Goal: Task Accomplishment & Management: Use online tool/utility

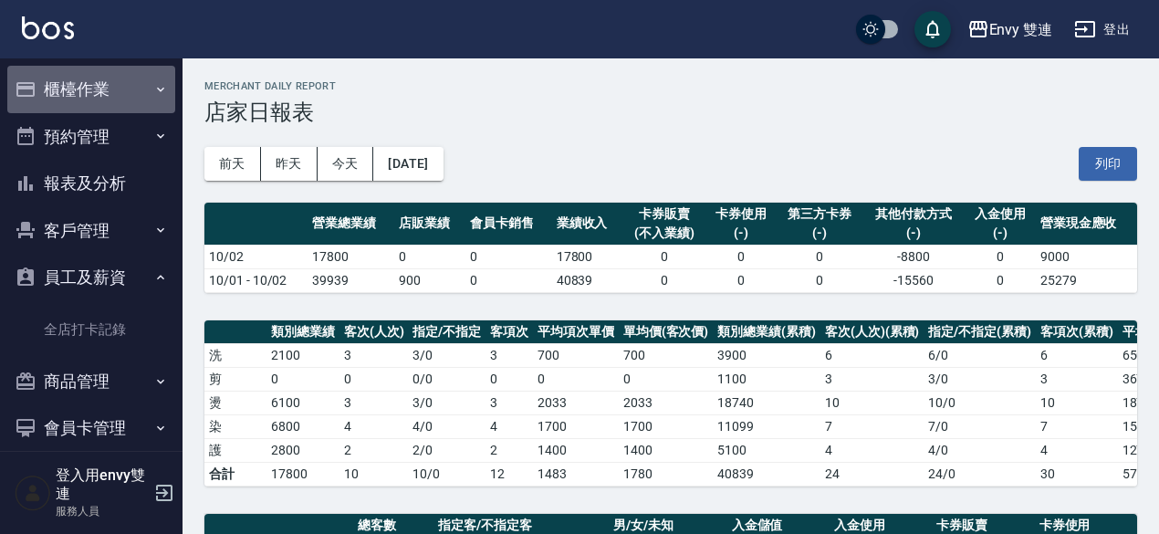
click at [93, 76] on button "櫃檯作業" at bounding box center [91, 89] width 168 height 47
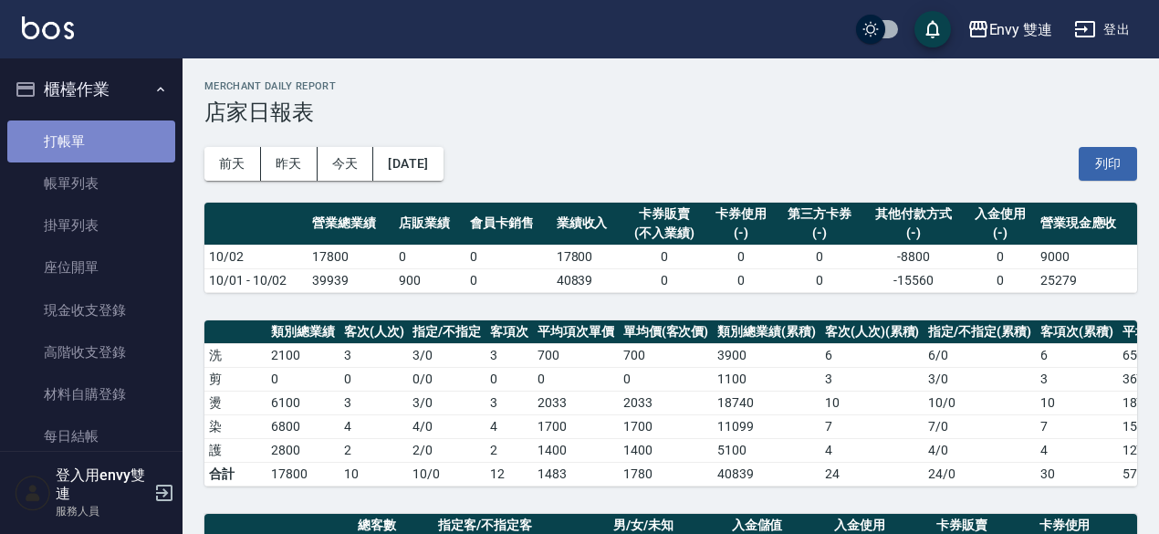
click at [141, 144] on link "打帳單" at bounding box center [91, 141] width 168 height 42
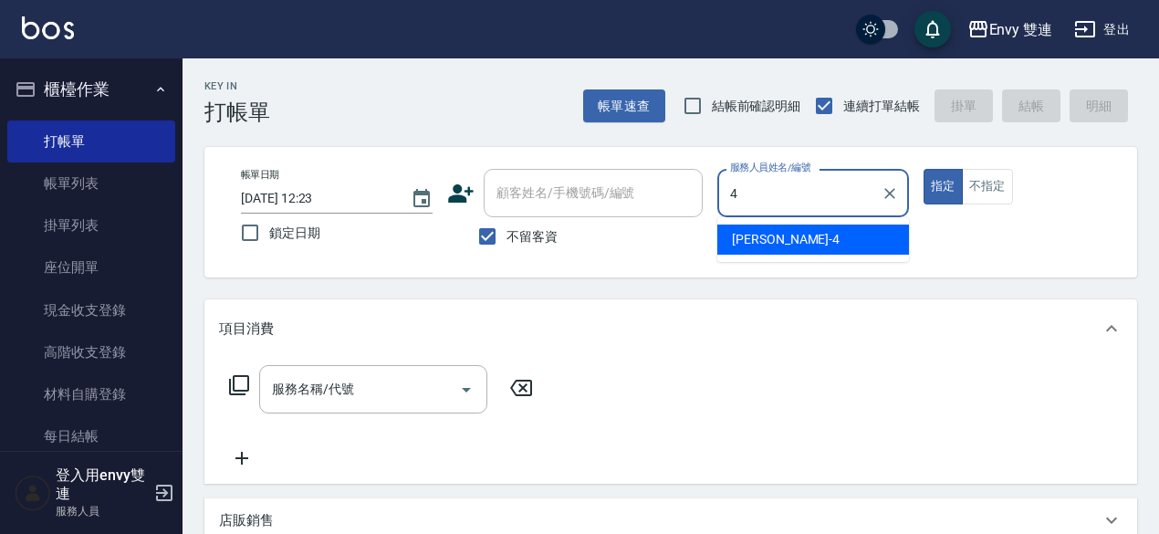
type input "[PERSON_NAME]-4"
type button "true"
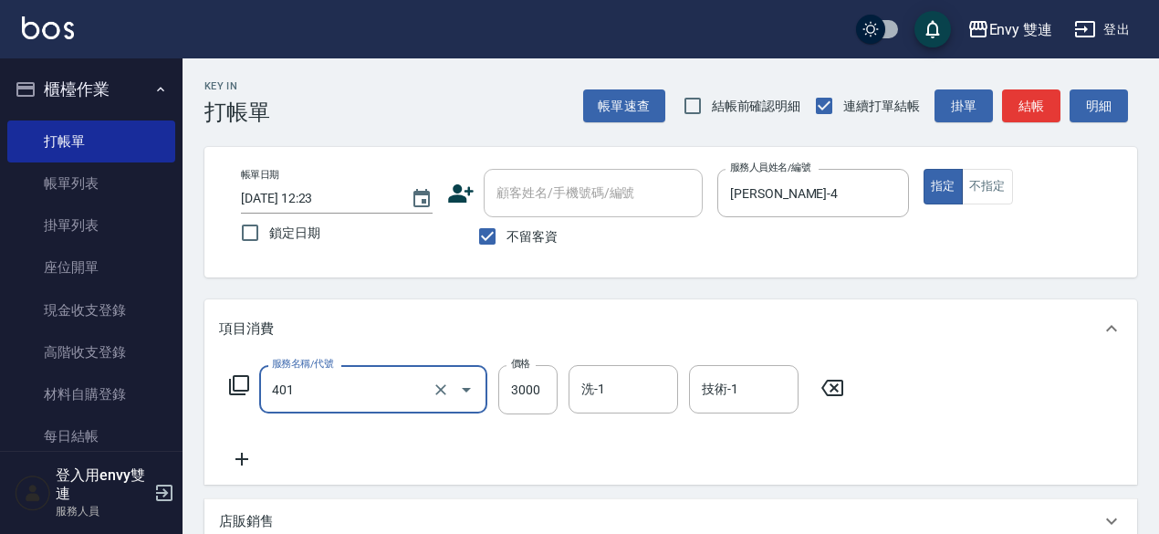
type input "染髮(401)"
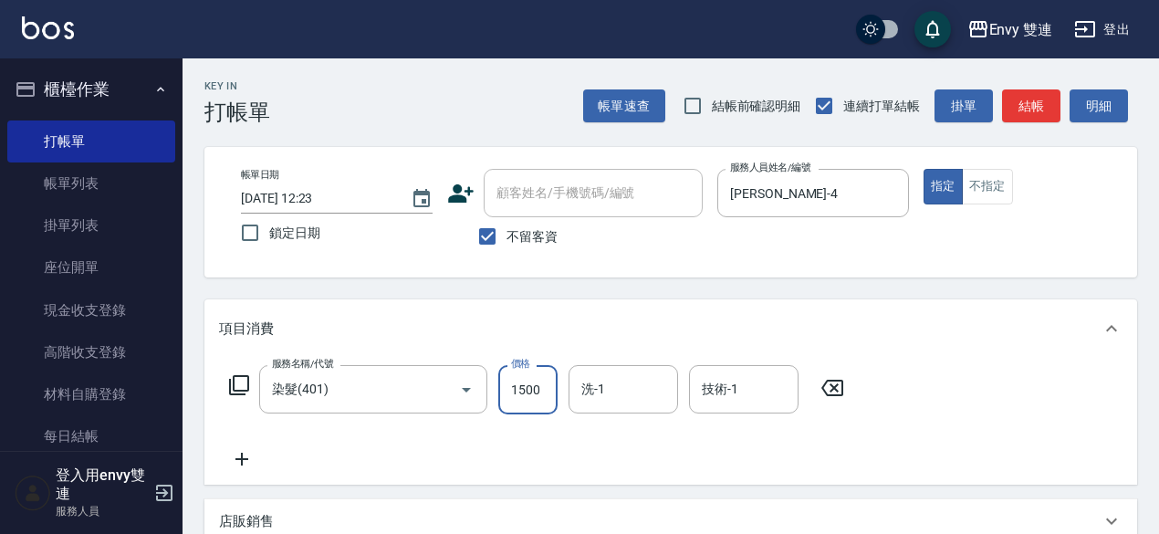
type input "1500"
drag, startPoint x: 626, startPoint y: 419, endPoint x: 637, endPoint y: 401, distance: 20.5
click at [637, 401] on div "服務名稱/代號 染髮(401) 服務名稱/代號 價格 1500 價格 洗-1 洗-1 技術-1 技術-1" at bounding box center [537, 417] width 636 height 105
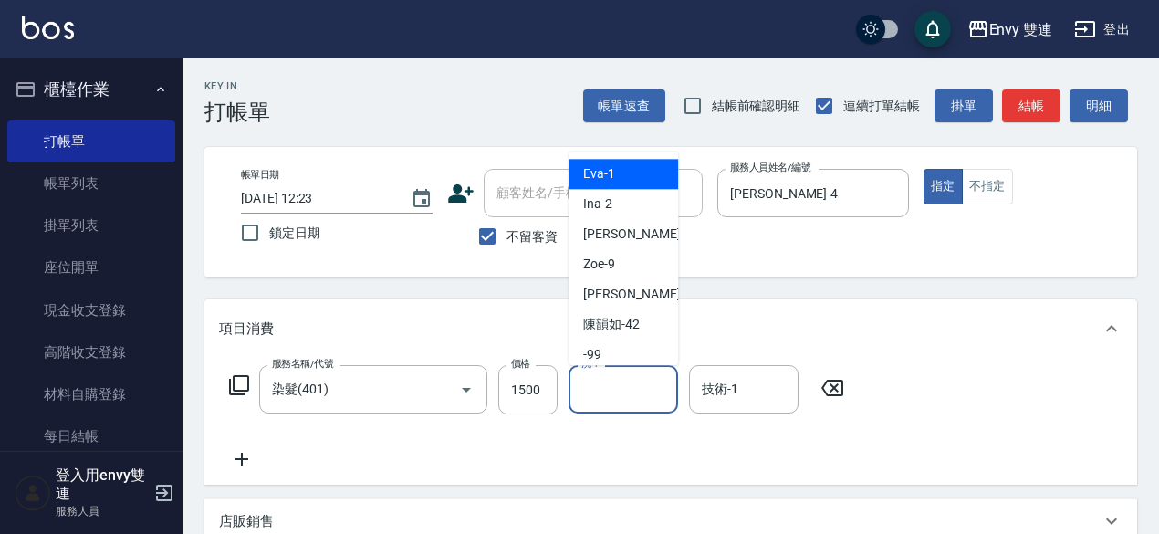
click at [637, 401] on input "洗-1" at bounding box center [623, 389] width 93 height 32
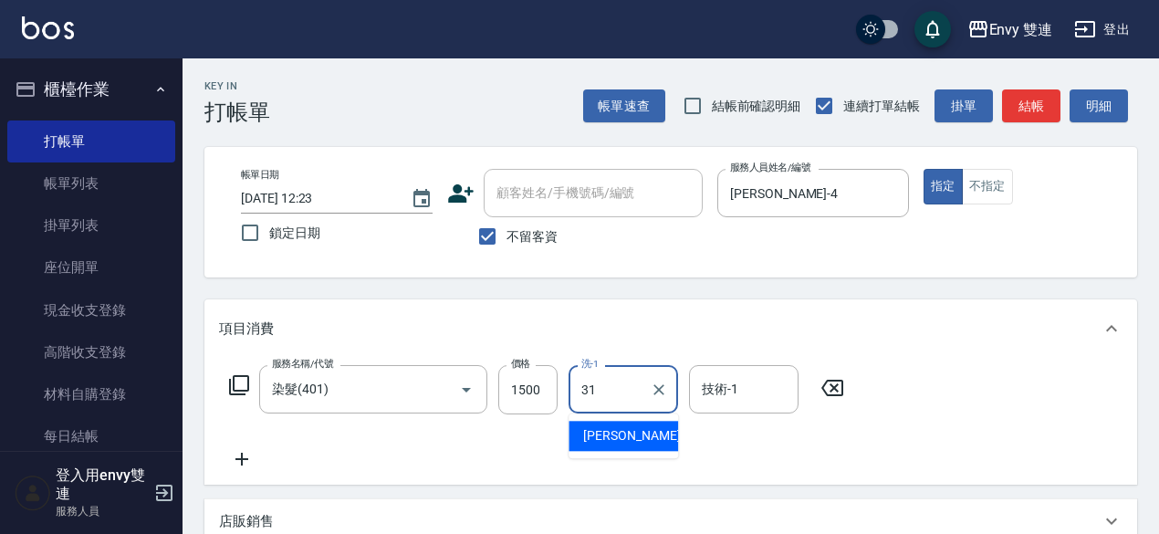
type input "Lina-31"
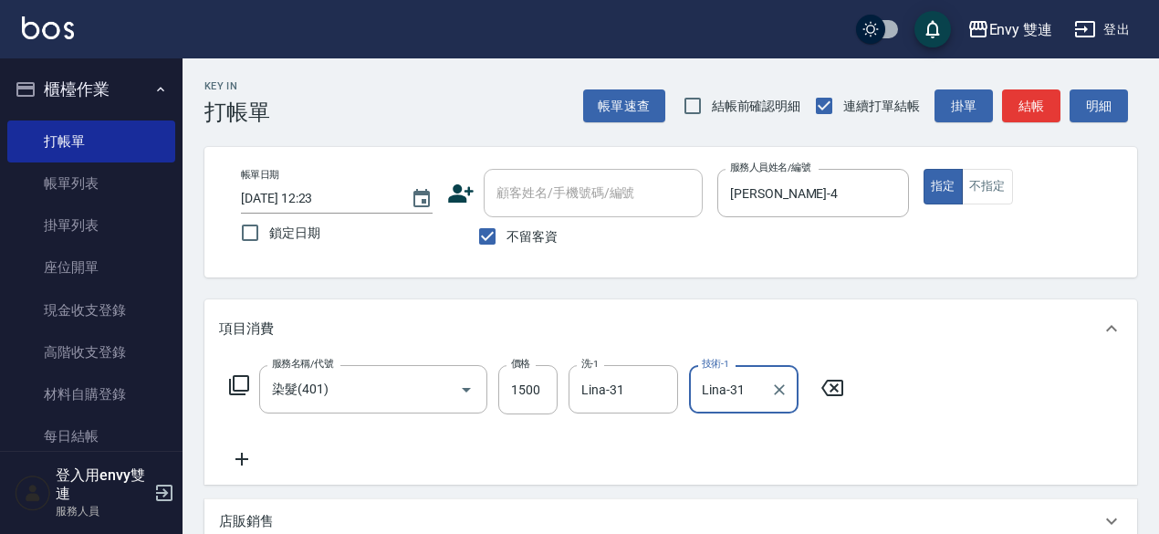
scroll to position [389, 0]
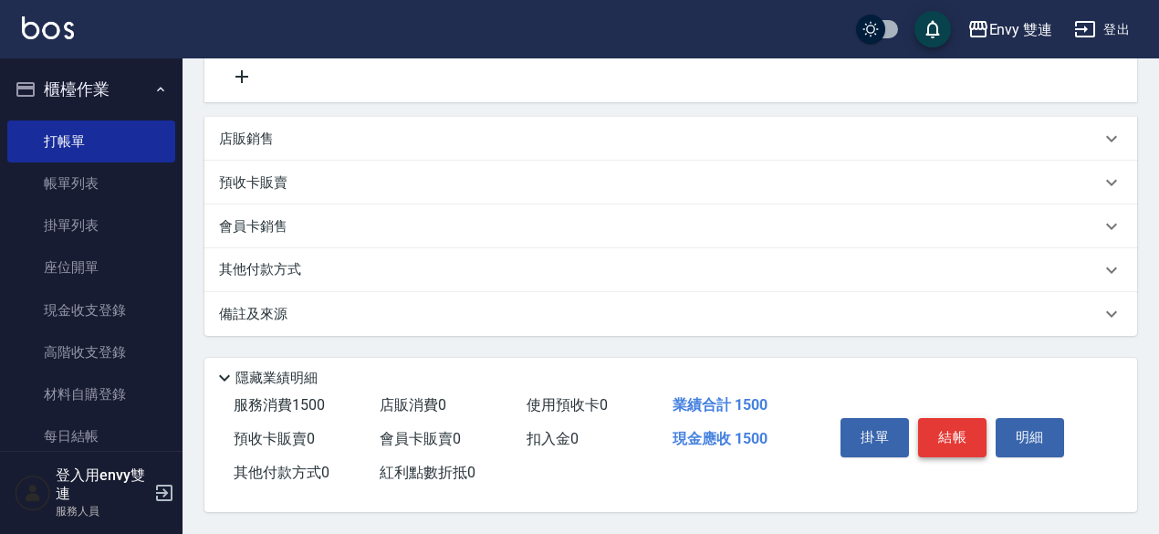
type input "Lina-31"
click at [942, 424] on button "結帳" at bounding box center [952, 437] width 68 height 38
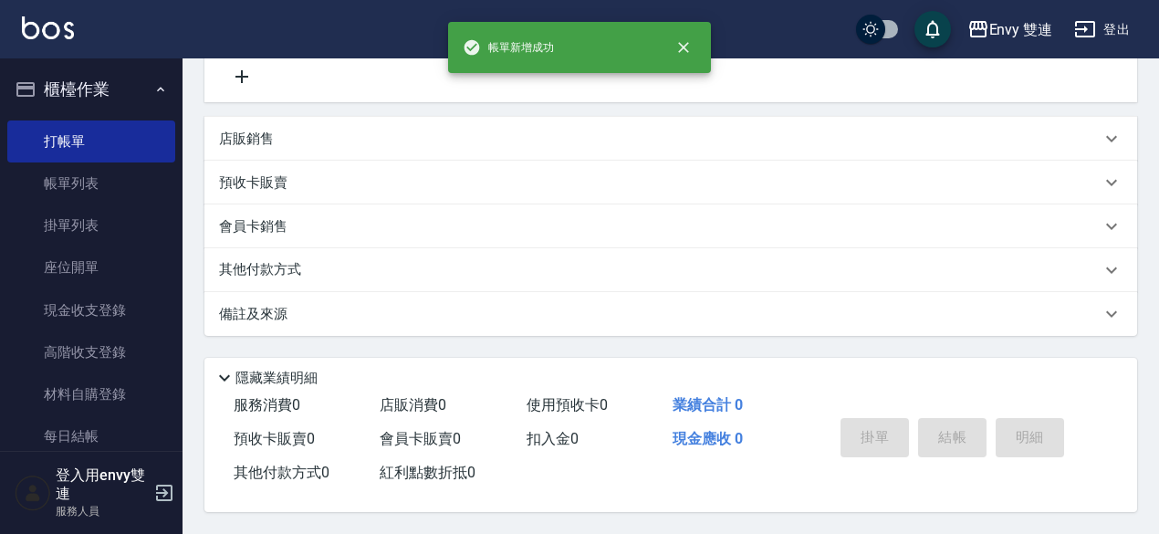
scroll to position [0, 0]
